Goal: Transaction & Acquisition: Book appointment/travel/reservation

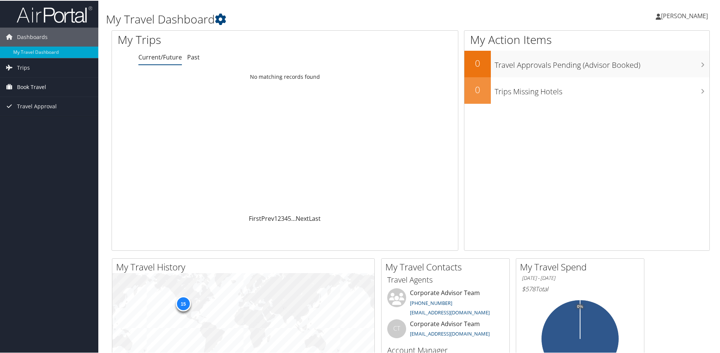
click at [28, 84] on span "Book Travel" at bounding box center [31, 86] width 29 height 19
click at [54, 124] on link "Book/Manage Online Trips" at bounding box center [49, 123] width 98 height 11
